Goal: Task Accomplishment & Management: Complete application form

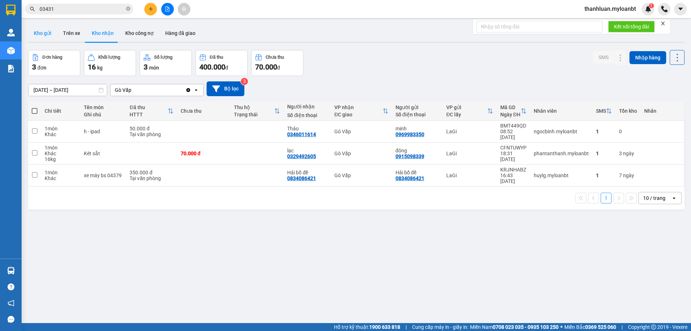
click at [46, 34] on button "Kho gửi" at bounding box center [42, 32] width 29 height 17
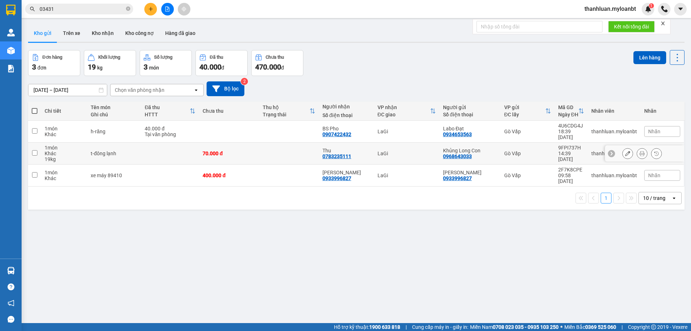
click at [143, 147] on td at bounding box center [170, 154] width 58 height 22
checkbox input "true"
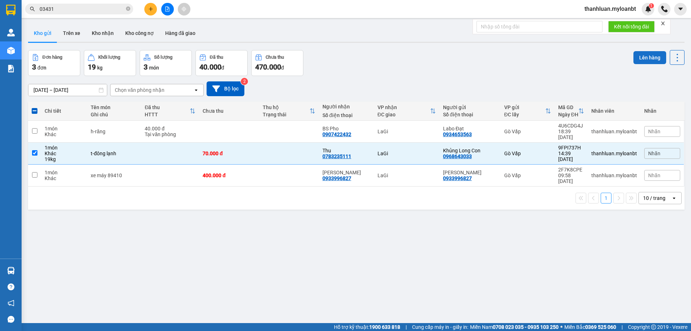
click at [640, 56] on button "Lên hàng" at bounding box center [650, 57] width 33 height 13
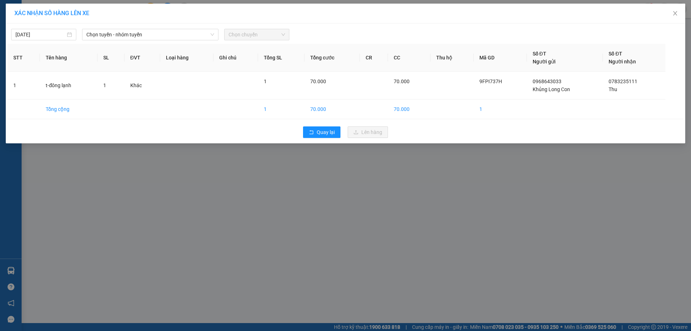
click at [132, 28] on div "[DATE] Chọn tuyến - nhóm tuyến Chọn chuyến" at bounding box center [346, 32] width 676 height 15
click at [131, 31] on span "Chọn tuyến - nhóm tuyến" at bounding box center [150, 34] width 128 height 11
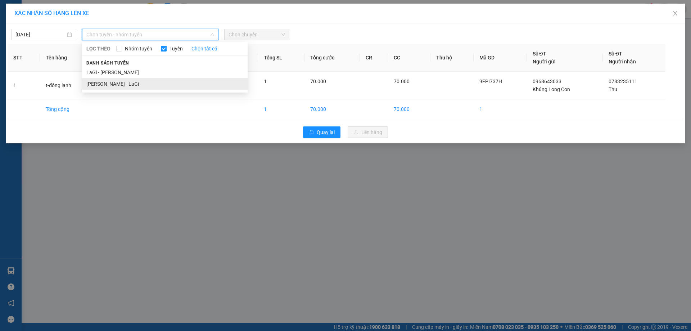
click at [164, 88] on li "[PERSON_NAME] - LaGi" at bounding box center [165, 84] width 166 height 12
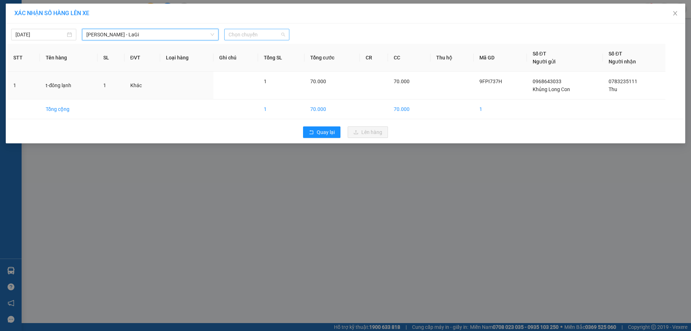
click at [254, 36] on span "Chọn chuyến" at bounding box center [257, 34] width 57 height 11
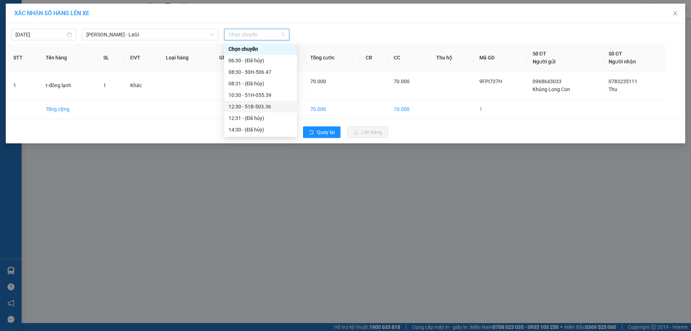
scroll to position [58, 0]
click at [251, 92] on div "16:30 - 86F-002.87" at bounding box center [261, 95] width 64 height 8
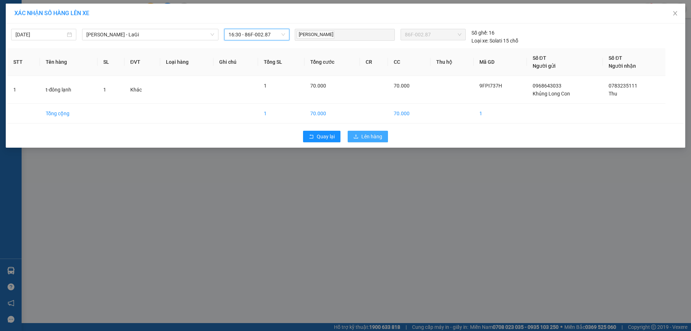
click at [376, 132] on button "Lên hàng" at bounding box center [368, 137] width 40 height 12
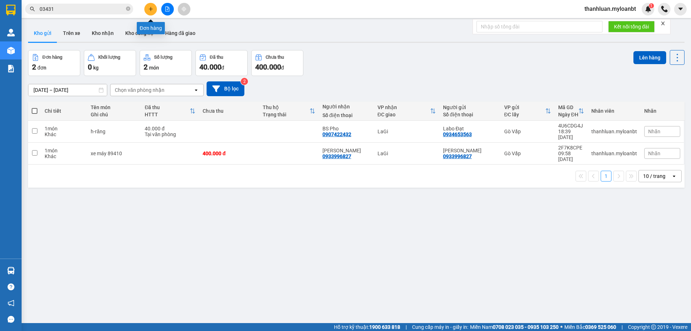
click at [149, 5] on button at bounding box center [150, 9] width 13 height 13
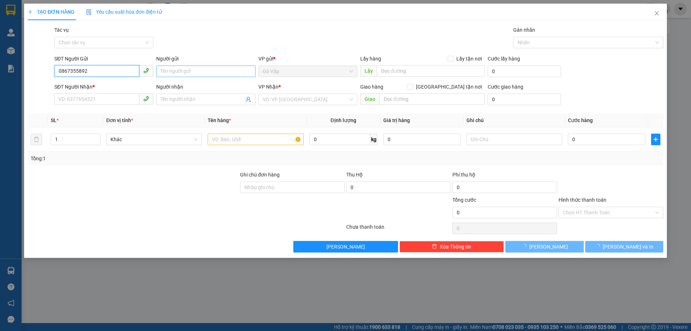
type input "0867355892"
click at [210, 69] on input "Người gửi" at bounding box center [205, 72] width 99 height 12
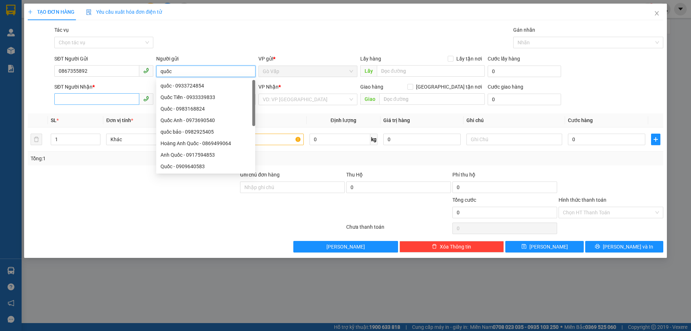
type input "quốc"
click at [97, 95] on input "SĐT Người Nhận *" at bounding box center [96, 99] width 85 height 12
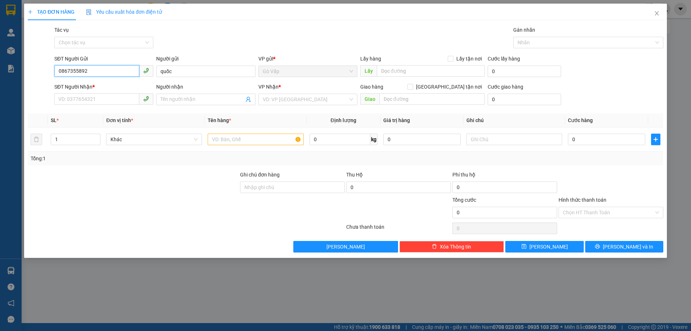
click at [107, 73] on input "0867355892" at bounding box center [96, 71] width 85 height 12
click at [93, 97] on input "SĐT Người Nhận *" at bounding box center [96, 99] width 85 height 12
paste input "0867355892"
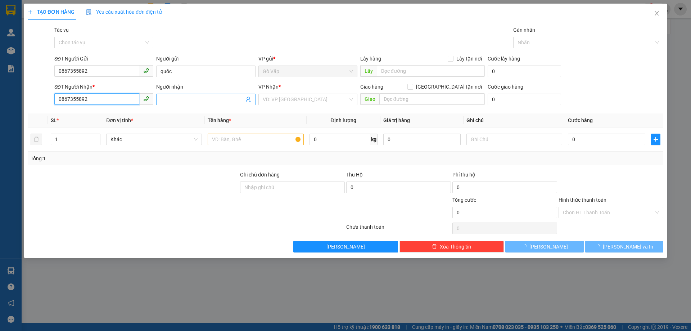
type input "0867355892"
click at [196, 100] on input "Người nhận" at bounding box center [202, 99] width 83 height 8
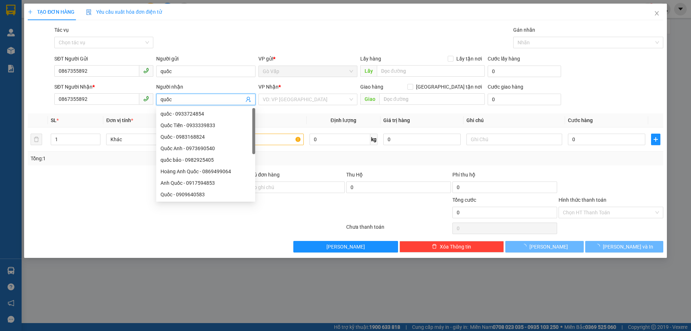
type input "quốc"
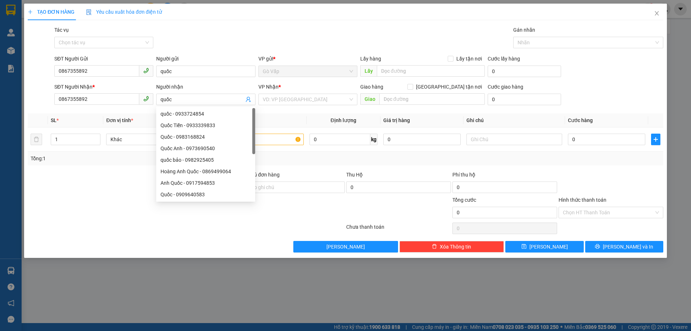
click at [283, 93] on div "VP Nhận *" at bounding box center [308, 88] width 99 height 11
click at [283, 100] on input "search" at bounding box center [305, 99] width 85 height 11
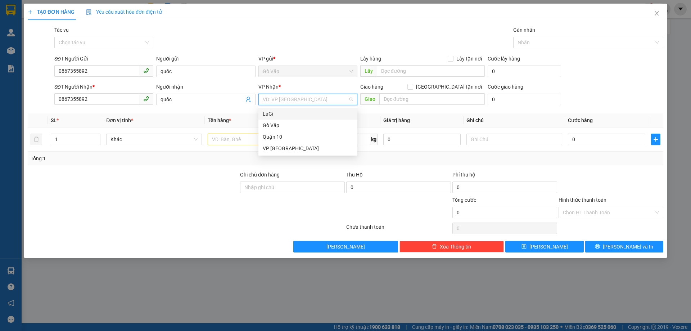
click at [282, 112] on div "LaGi" at bounding box center [308, 114] width 90 height 8
click at [227, 139] on input "text" at bounding box center [256, 140] width 96 height 12
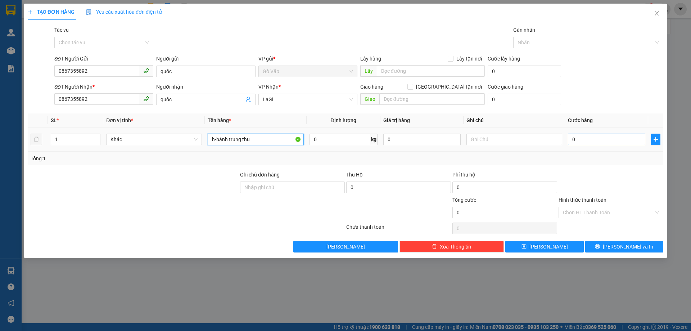
type input "h-bánh trung thu"
click at [599, 140] on input "0" at bounding box center [606, 140] width 77 height 12
type input "4"
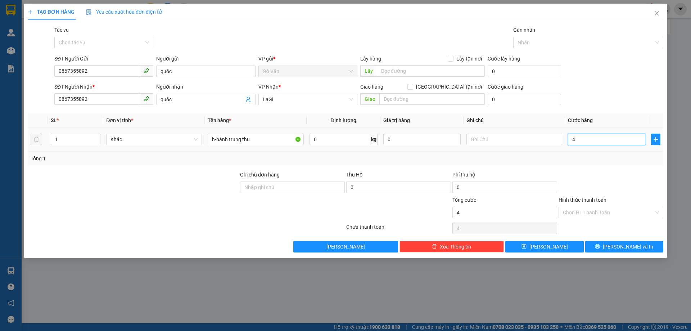
type input "40"
type input "40.000"
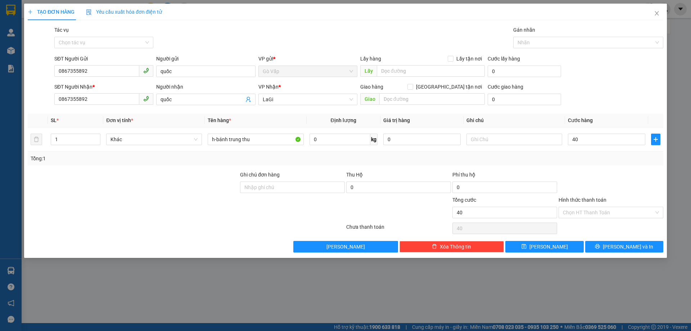
type input "40.000"
click at [594, 164] on div "Tổng: 1" at bounding box center [346, 159] width 636 height 14
click at [609, 242] on button "[PERSON_NAME] và In" at bounding box center [625, 247] width 78 height 12
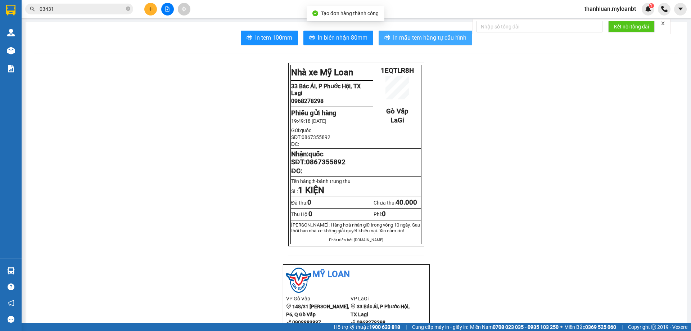
click at [436, 38] on span "In mẫu tem hàng tự cấu hình" at bounding box center [429, 37] width 73 height 9
click at [434, 40] on span "In mẫu tem hàng tự cấu hình" at bounding box center [429, 37] width 73 height 9
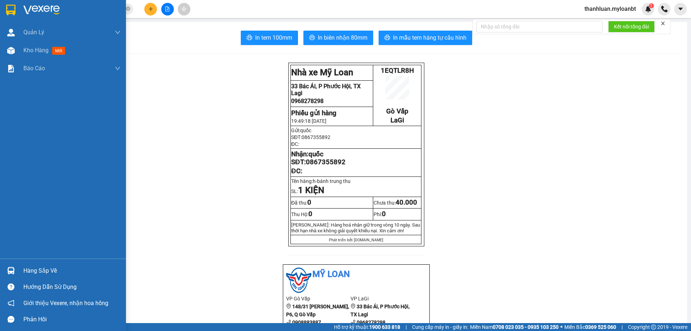
click at [23, 267] on div "Hàng sắp về" at bounding box center [71, 270] width 97 height 11
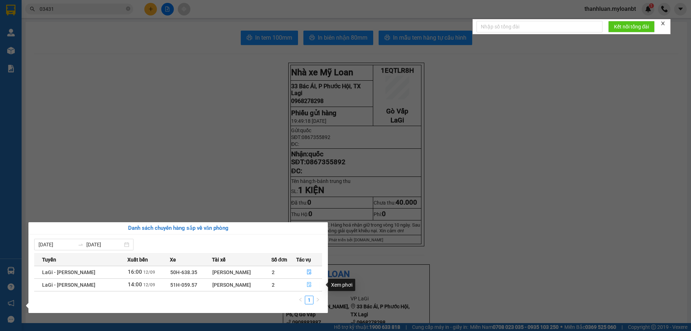
click at [310, 285] on icon "file-done" at bounding box center [309, 284] width 4 height 5
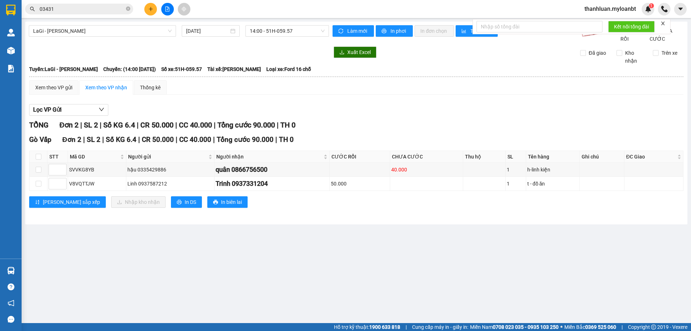
click at [43, 161] on th at bounding box center [39, 157] width 18 height 12
click at [34, 163] on th at bounding box center [39, 157] width 18 height 12
click at [37, 161] on label at bounding box center [39, 157] width 6 height 8
click at [37, 160] on input "checkbox" at bounding box center [39, 157] width 6 height 6
checkbox input "true"
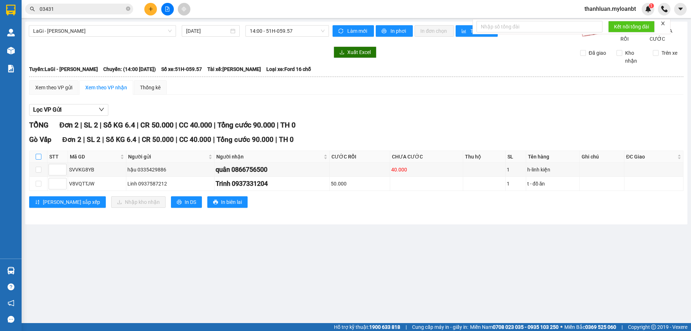
checkbox input "true"
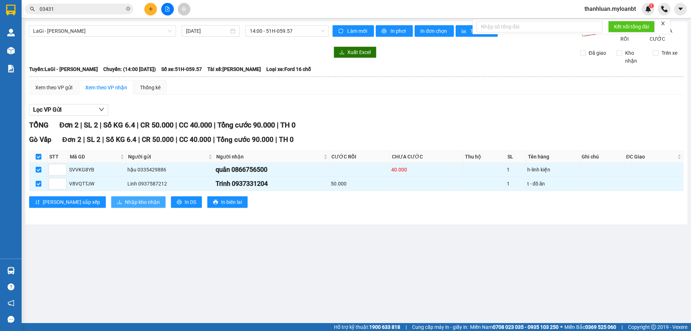
click at [125, 206] on span "Nhập kho nhận" at bounding box center [142, 202] width 35 height 8
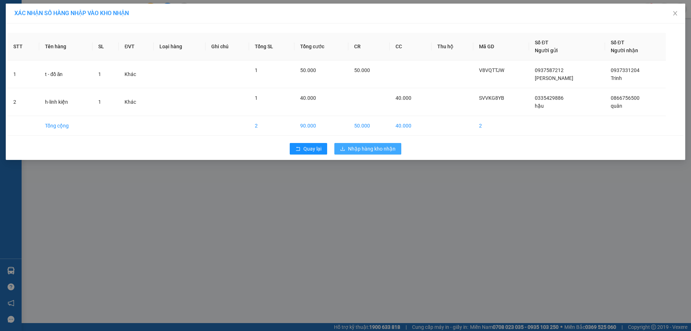
click at [358, 150] on span "Nhập hàng kho nhận" at bounding box center [372, 149] width 48 height 8
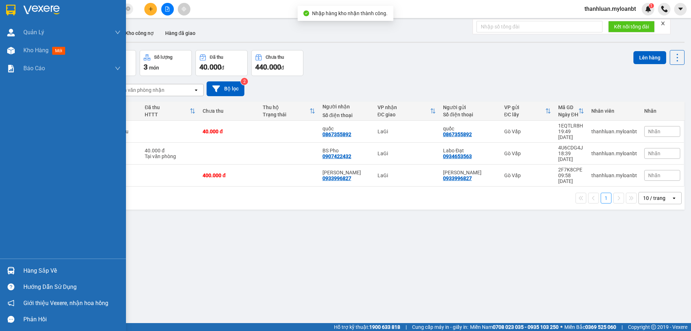
click at [9, 270] on img at bounding box center [11, 271] width 8 height 8
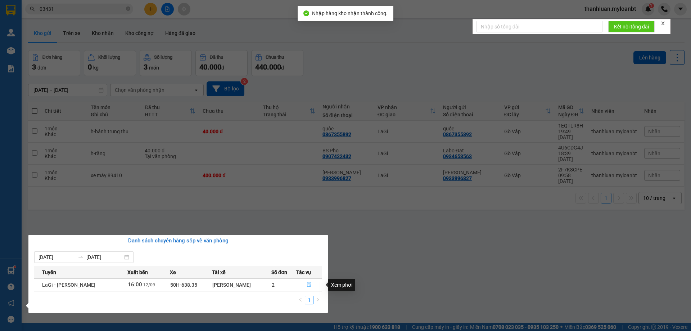
click at [306, 284] on button "button" at bounding box center [310, 285] width 26 height 12
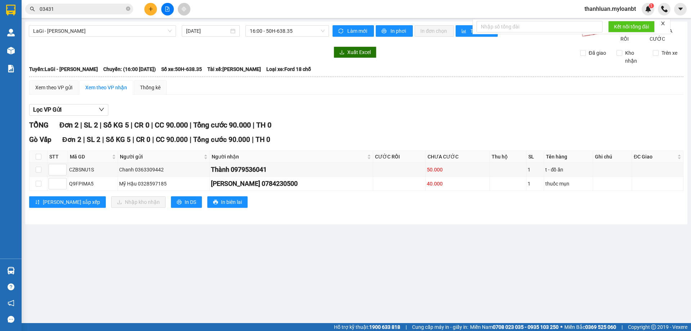
click at [34, 163] on th at bounding box center [39, 157] width 18 height 12
click at [37, 161] on label at bounding box center [39, 157] width 6 height 8
click at [37, 160] on input "checkbox" at bounding box center [39, 157] width 6 height 6
checkbox input "true"
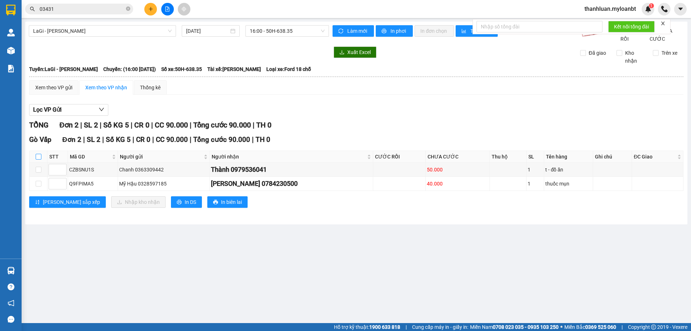
checkbox input "true"
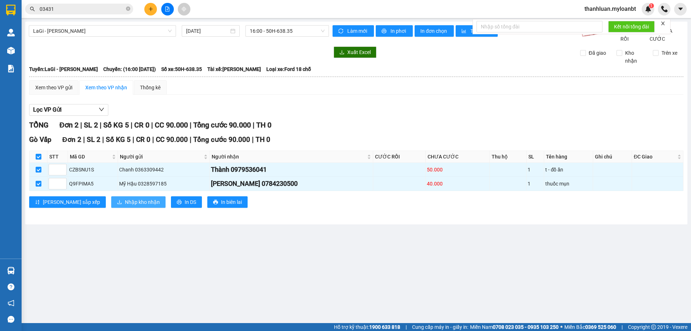
click at [125, 206] on span "Nhập kho nhận" at bounding box center [142, 202] width 35 height 8
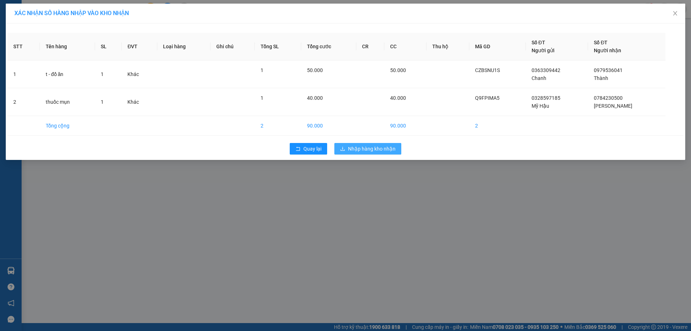
click at [365, 145] on span "Nhập hàng kho nhận" at bounding box center [372, 149] width 48 height 8
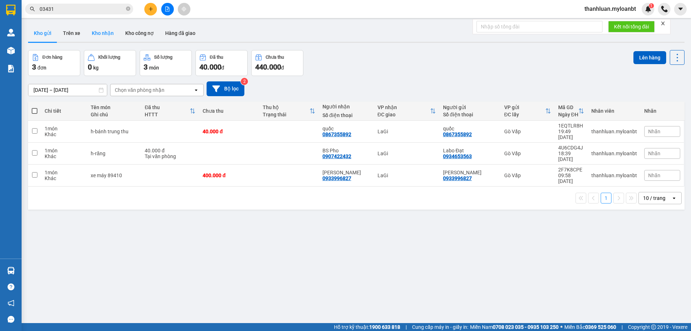
click at [113, 30] on button "Kho nhận" at bounding box center [102, 32] width 33 height 17
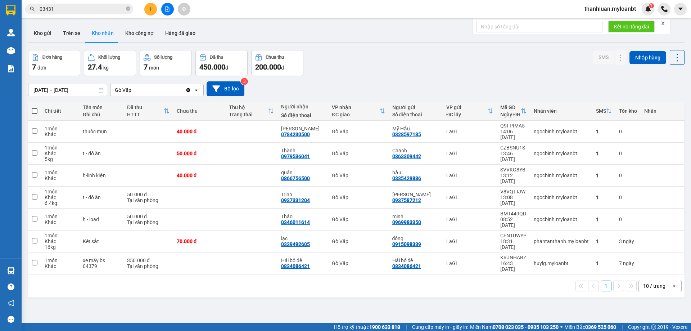
click at [73, 5] on input "03431" at bounding box center [82, 9] width 85 height 8
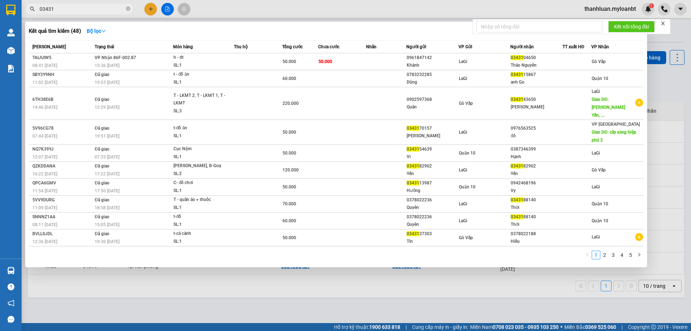
click at [73, 5] on input "03431" at bounding box center [82, 9] width 85 height 8
type input "2"
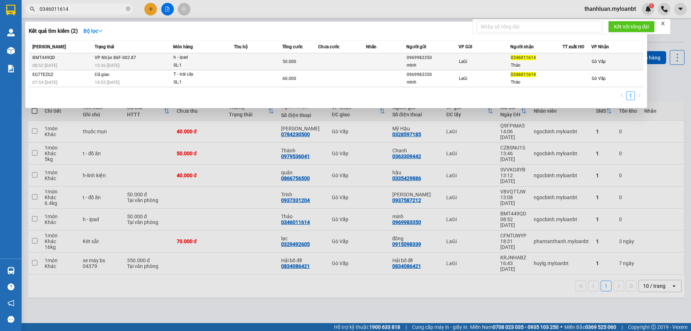
type input "0346011614"
click at [348, 53] on td at bounding box center [342, 61] width 48 height 17
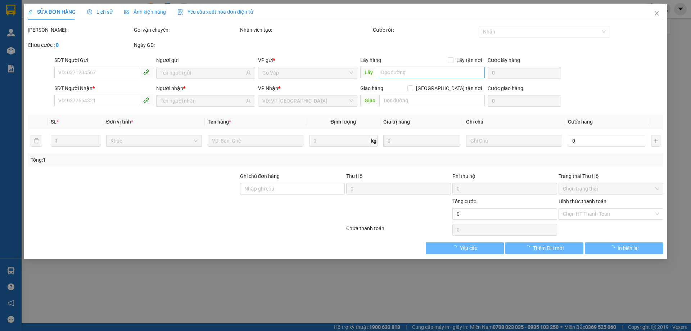
type input "0969983350"
type input "minh"
type input "0346011614"
type input "Thảo"
type input "50.000"
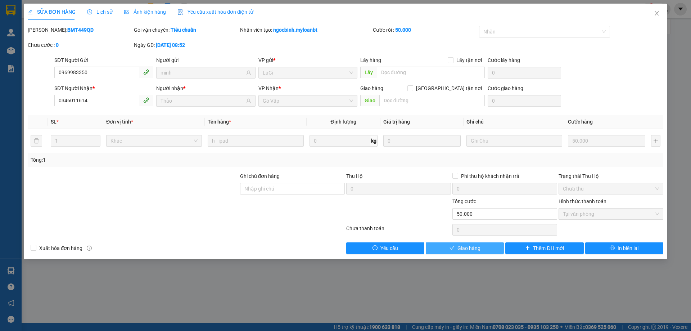
click at [470, 245] on span "Giao hàng" at bounding box center [469, 248] width 23 height 8
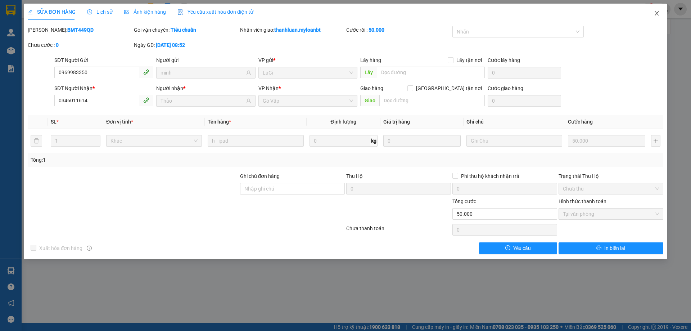
click at [658, 14] on icon "close" at bounding box center [657, 13] width 6 height 6
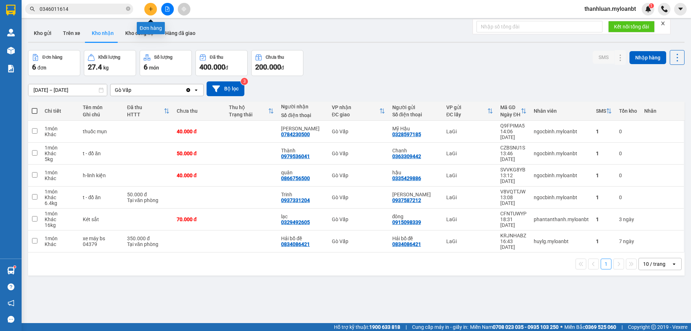
click at [153, 12] on button at bounding box center [150, 9] width 13 height 13
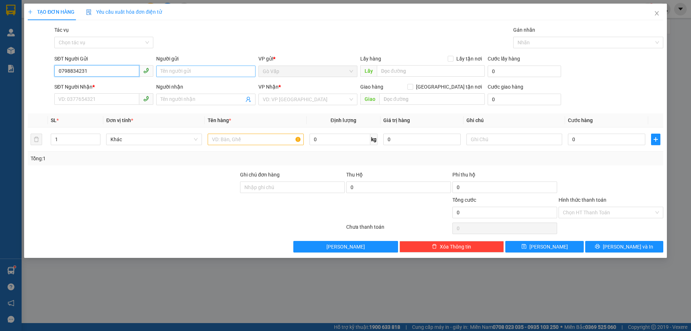
type input "0798834231"
click at [184, 69] on input "Người gửi" at bounding box center [205, 72] width 99 height 12
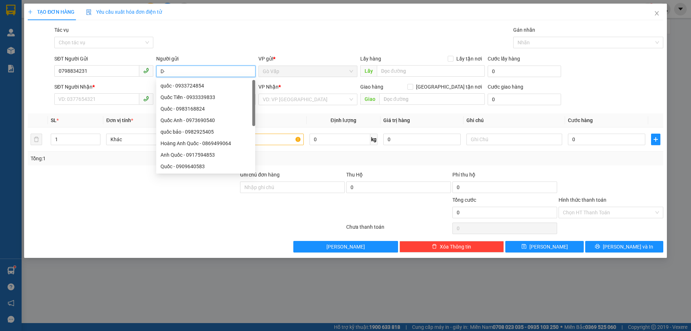
type input "D"
type input "Đạt"
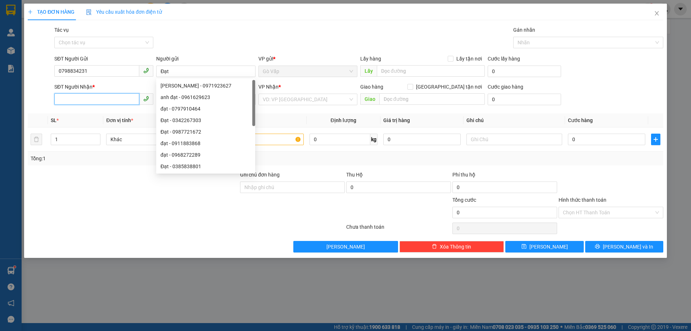
click at [89, 100] on input "SĐT Người Nhận *" at bounding box center [96, 99] width 85 height 12
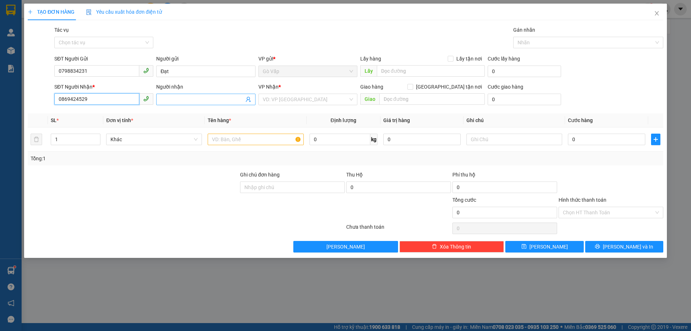
type input "0869424529"
click at [200, 103] on input "Người nhận" at bounding box center [202, 99] width 83 height 8
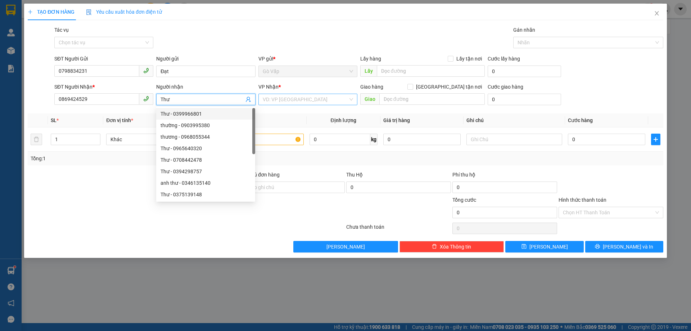
type input "Thư"
click at [292, 103] on input "search" at bounding box center [305, 99] width 85 height 11
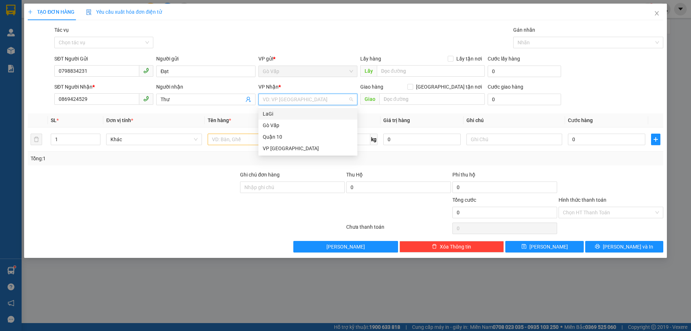
click at [297, 112] on div "LaGi" at bounding box center [308, 114] width 90 height 8
click at [223, 144] on input "text" at bounding box center [256, 140] width 96 height 12
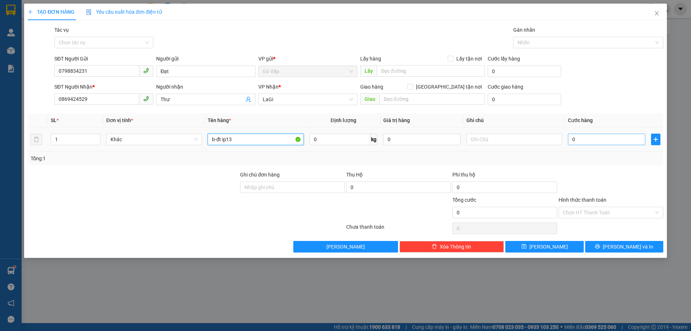
type input "b-đt ip13"
click at [591, 140] on input "0" at bounding box center [606, 140] width 77 height 12
type input "5"
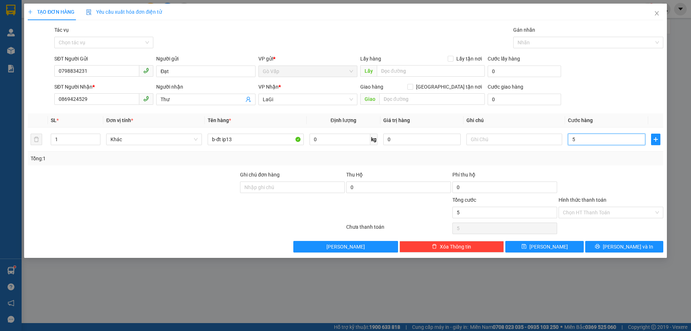
type input "50"
click at [631, 66] on div "SĐT Người Gửi 0798834231 Người gửi Đạt VP gửi * Gò Vấp Lấy hàng Lấy tận nơi L…" at bounding box center [359, 67] width 612 height 25
type input "50.000"
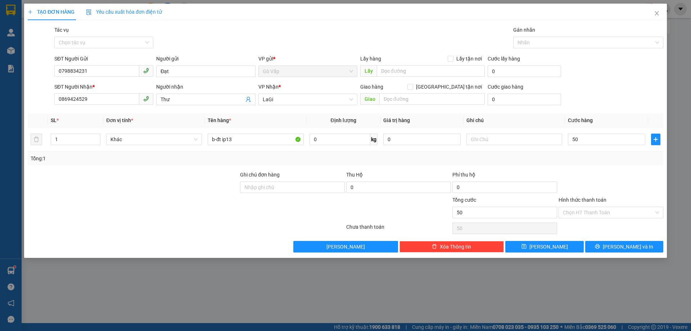
type input "50.000"
click at [609, 181] on div at bounding box center [611, 183] width 106 height 25
click at [608, 212] on input "Hình thức thanh toán" at bounding box center [608, 212] width 91 height 11
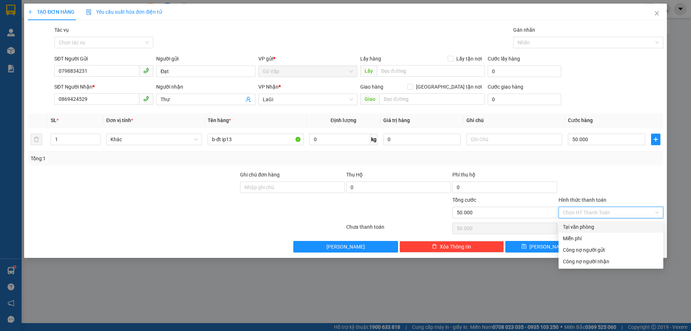
click at [613, 226] on div "Tại văn phòng" at bounding box center [611, 227] width 96 height 8
type input "0"
click at [582, 225] on div "Tại văn phòng" at bounding box center [611, 227] width 96 height 8
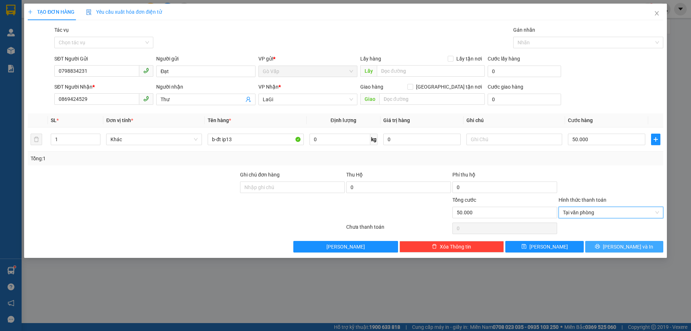
click at [617, 246] on button "[PERSON_NAME] và In" at bounding box center [625, 247] width 78 height 12
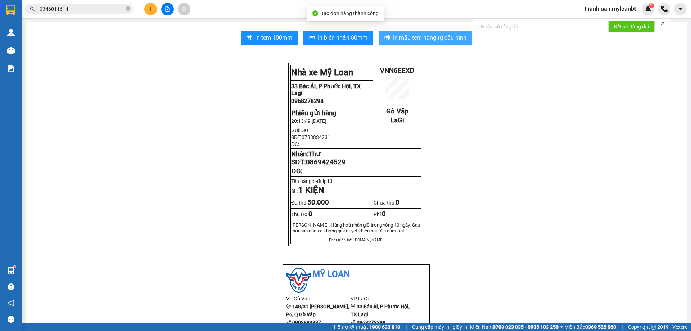
click at [396, 34] on span "In mẫu tem hàng tự cấu hình" at bounding box center [429, 37] width 73 height 9
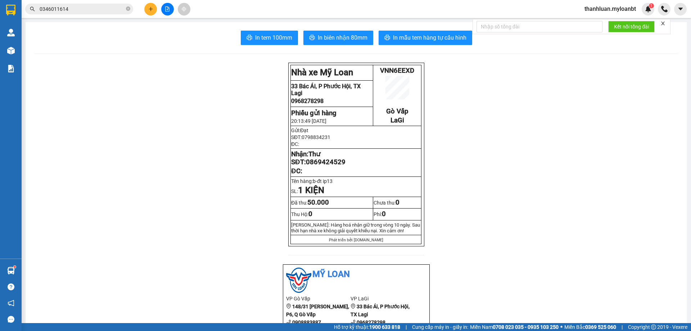
click at [111, 10] on input "0346011614" at bounding box center [82, 9] width 85 height 8
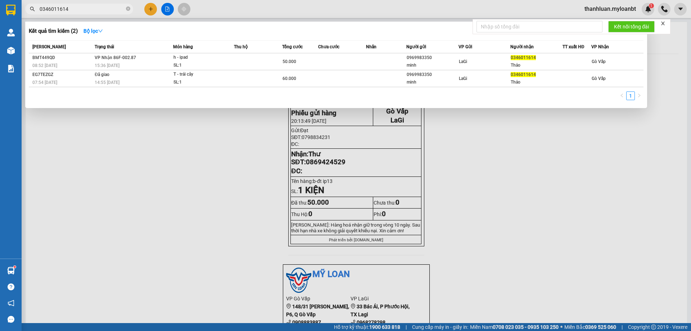
click at [111, 10] on input "0346011614" at bounding box center [82, 9] width 85 height 8
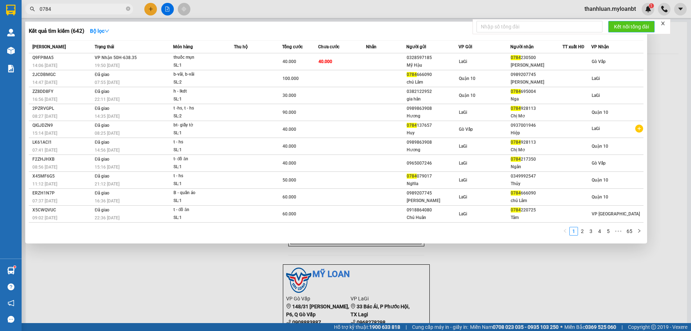
type input "0784"
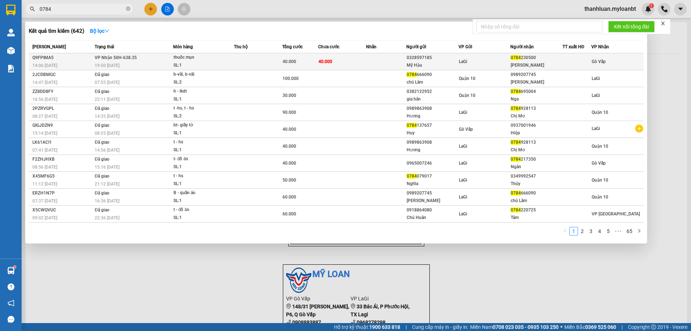
click at [276, 62] on td at bounding box center [258, 61] width 48 height 17
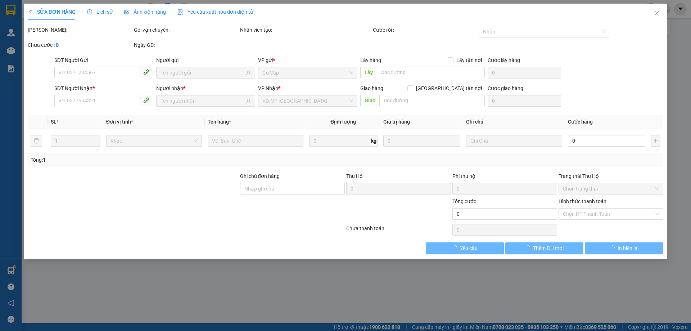
type input "0328597185"
type input "Mỹ Hậu"
type input "0784230500"
type input "[PERSON_NAME]"
type input "40.000"
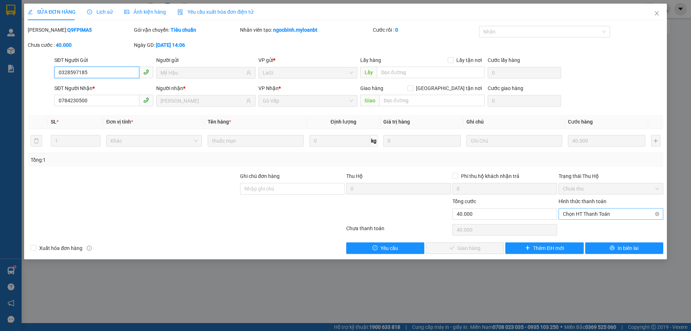
click at [579, 217] on span "Chọn HT Thanh Toán" at bounding box center [611, 214] width 96 height 11
type input "0"
drag, startPoint x: 458, startPoint y: 242, endPoint x: 462, endPoint y: 246, distance: 5.4
click at [460, 244] on button "Giao hàng" at bounding box center [465, 248] width 78 height 12
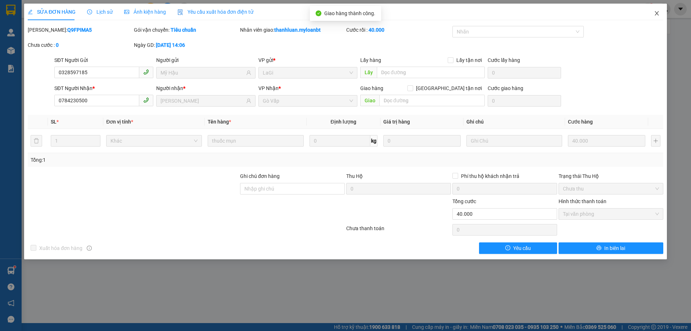
click at [653, 17] on span "Close" at bounding box center [657, 14] width 20 height 20
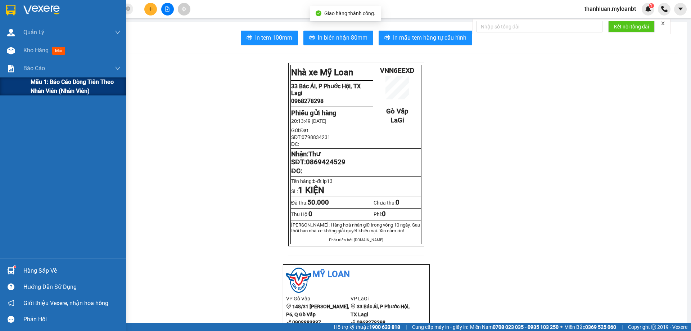
click at [23, 82] on div "Mẫu 1: Báo cáo dòng tiền theo nhân viên (Nhân viên)" at bounding box center [63, 86] width 126 height 18
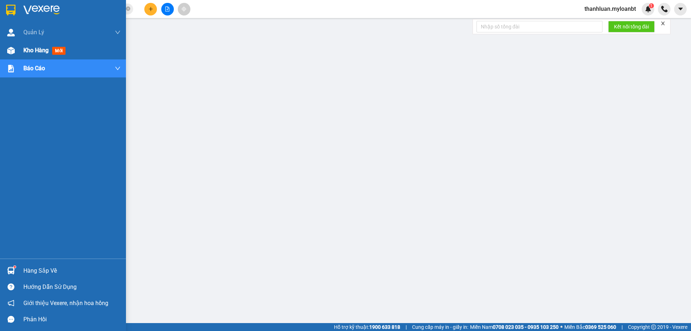
click at [3, 49] on div "Kho hàng mới" at bounding box center [63, 50] width 126 height 18
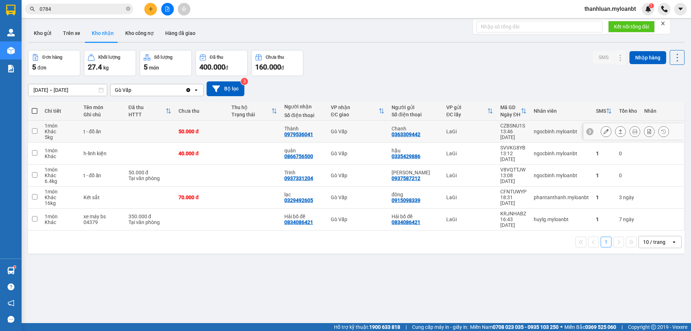
click at [618, 132] on icon at bounding box center [620, 131] width 5 height 5
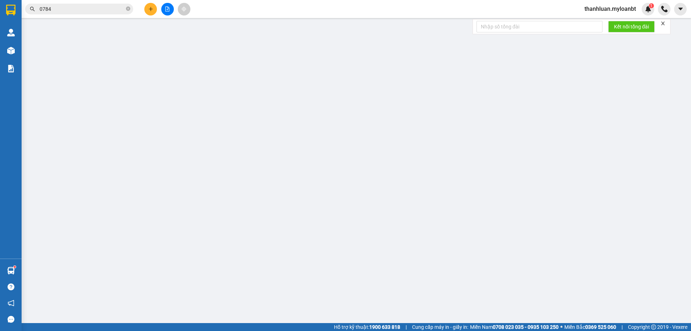
type input "0363309442"
type input "Chanh"
type input "0979536041"
type input "Thành"
type input "50.000"
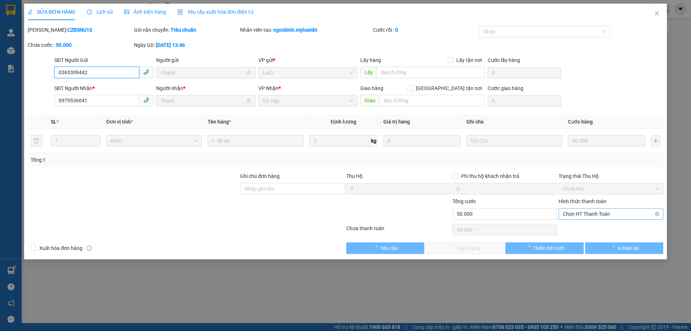
click at [592, 215] on span "Chọn HT Thanh Toán" at bounding box center [611, 214] width 96 height 11
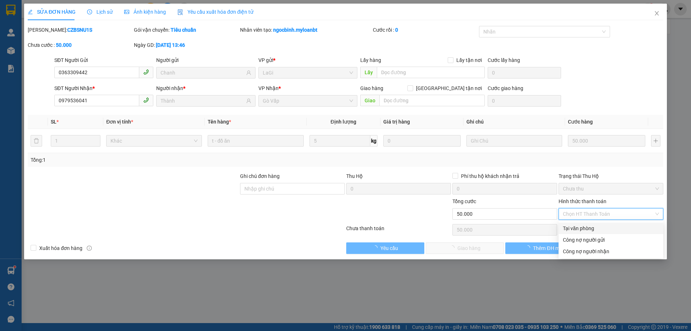
click at [590, 225] on div "Tại văn phòng" at bounding box center [611, 228] width 96 height 8
type input "0"
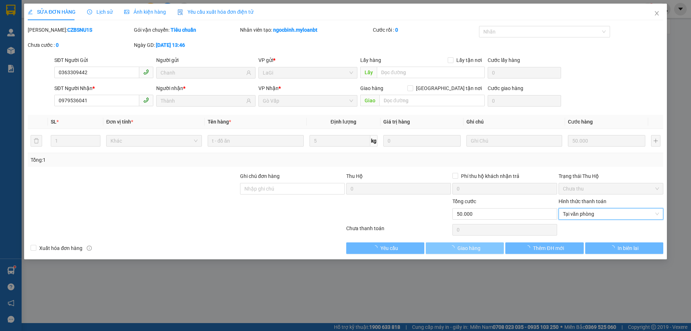
click at [469, 245] on span "Giao hàng" at bounding box center [469, 248] width 23 height 8
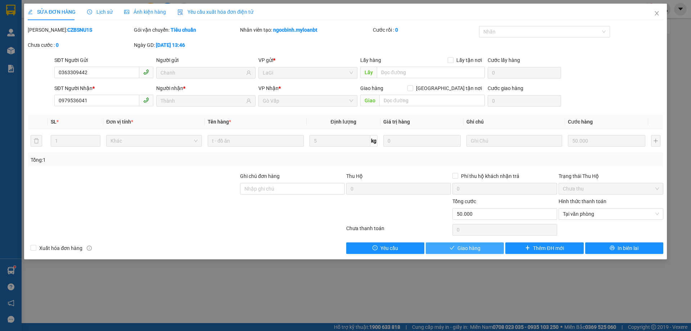
click at [485, 244] on button "Giao hàng" at bounding box center [465, 248] width 78 height 12
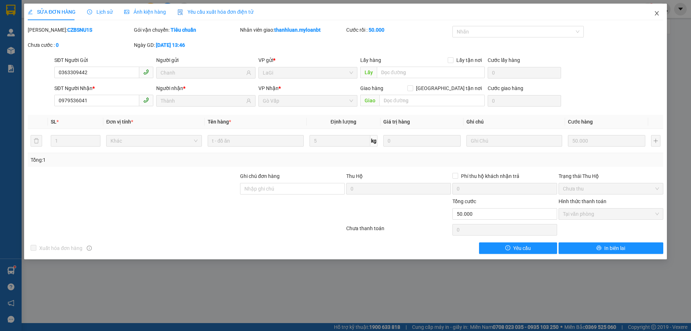
click at [657, 13] on icon "close" at bounding box center [657, 13] width 4 height 4
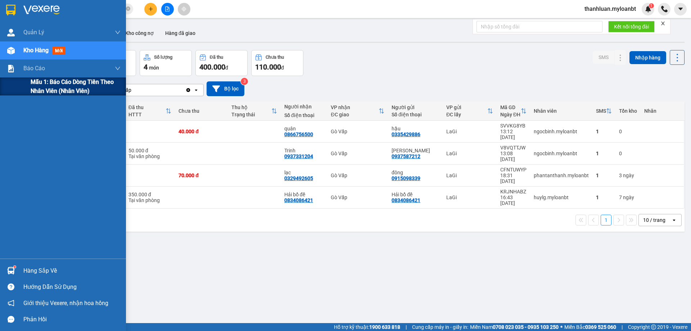
click at [29, 84] on div "Mẫu 1: Báo cáo dòng tiền theo nhân viên (Nhân viên)" at bounding box center [63, 86] width 126 height 18
